Goal: Find specific page/section: Find specific page/section

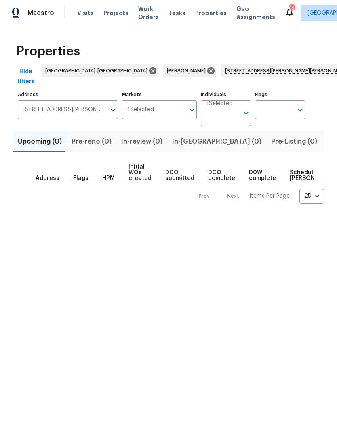
click at [327, 136] on span "Listed (1)" at bounding box center [341, 141] width 29 height 11
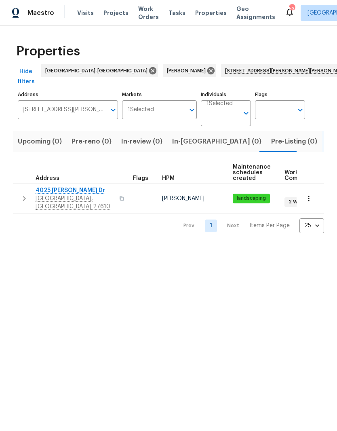
click at [62, 195] on span "Raleigh, NC 27610" at bounding box center [75, 203] width 79 height 16
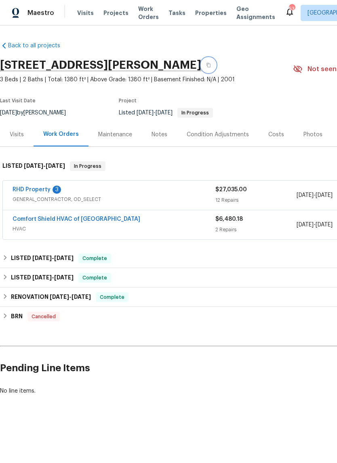
click at [206, 67] on icon "button" at bounding box center [208, 65] width 5 height 5
